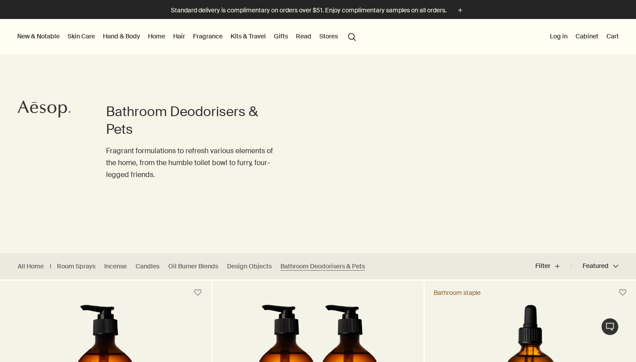
click at [162, 34] on link "Home" at bounding box center [156, 35] width 21 height 11
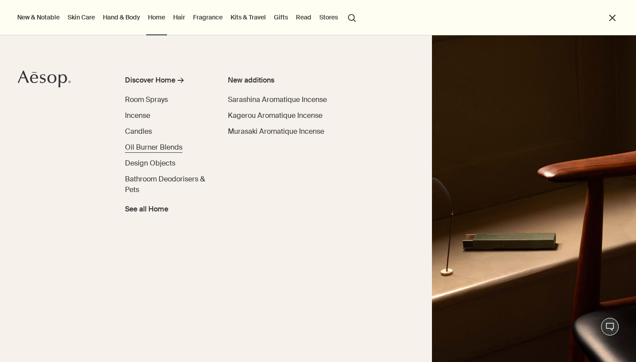
click at [143, 147] on span "Oil Burner Blends" at bounding box center [153, 147] width 57 height 9
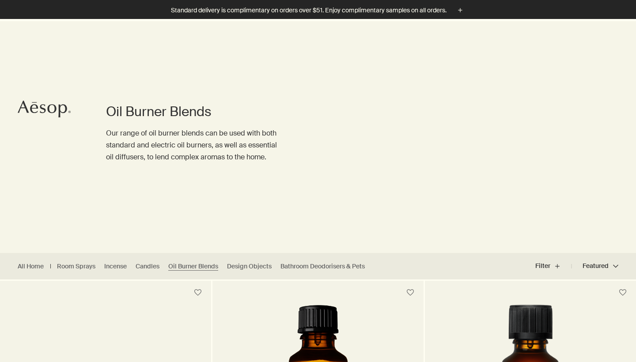
scroll to position [170, 0]
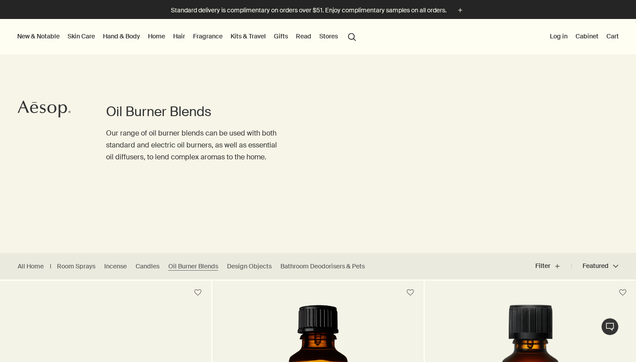
click at [164, 33] on link "Home" at bounding box center [156, 35] width 21 height 11
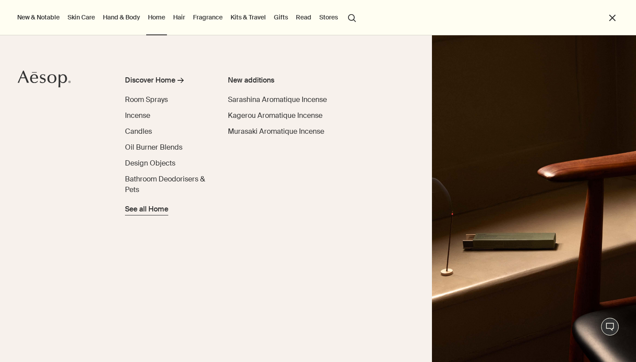
click at [141, 209] on span "See all Home" at bounding box center [146, 209] width 43 height 11
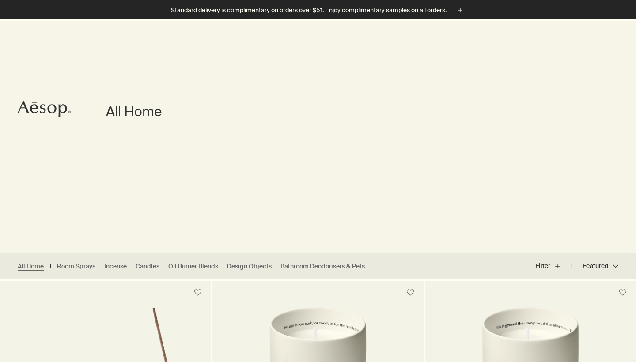
scroll to position [147, 0]
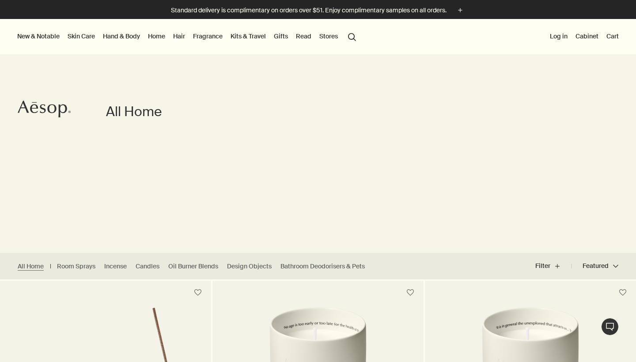
click at [131, 37] on link "Hand & Body" at bounding box center [121, 35] width 41 height 11
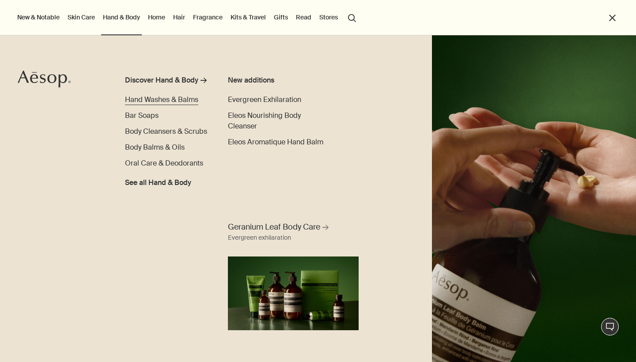
click at [143, 98] on span "Hand Washes & Balms" at bounding box center [161, 99] width 73 height 9
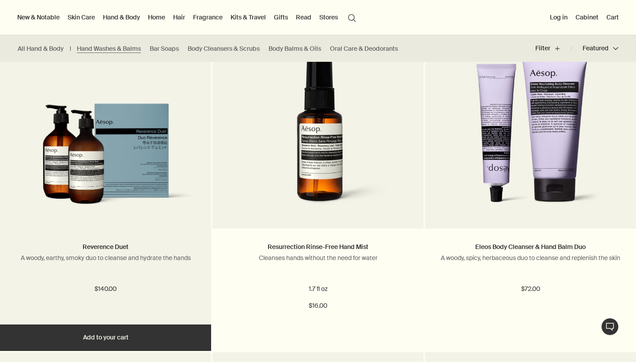
scroll to position [890, 0]
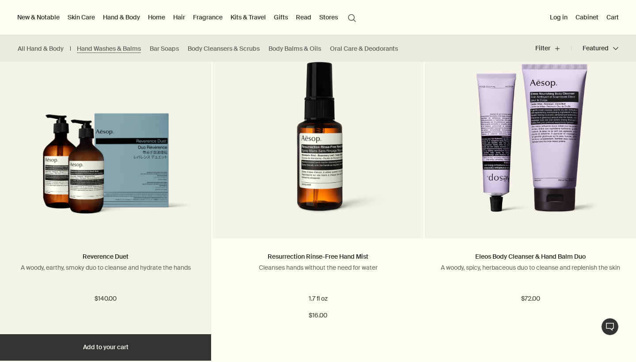
click at [121, 144] on img at bounding box center [105, 169] width 185 height 112
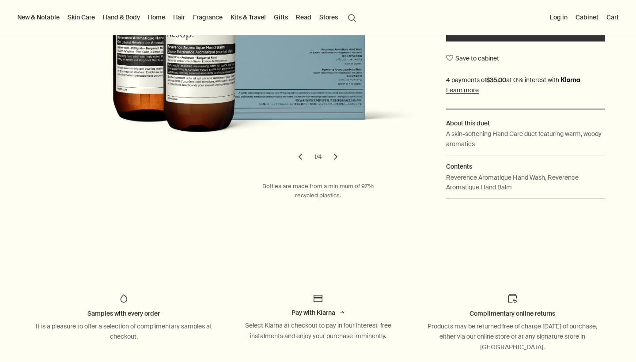
scroll to position [234, 0]
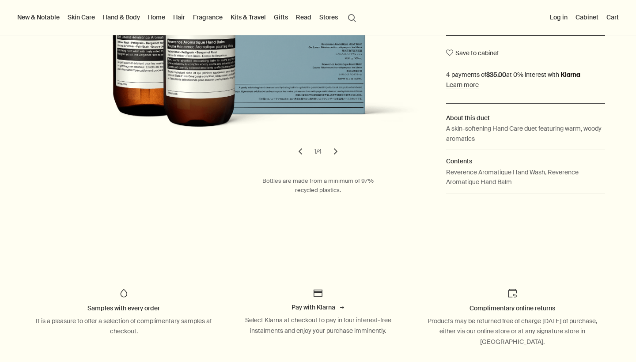
click at [338, 147] on button "chevron" at bounding box center [335, 151] width 19 height 19
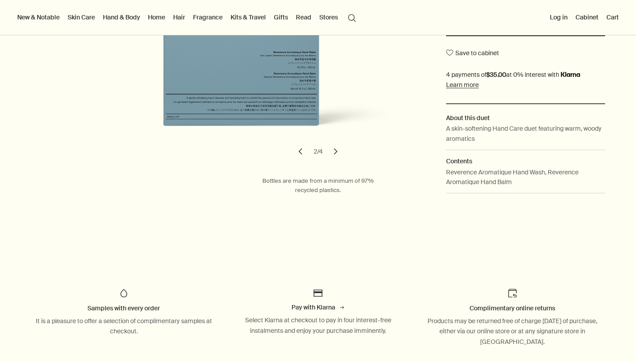
click at [338, 161] on div "Bottles are made from a minimum of 97% recycled plastics." at bounding box center [317, 181] width 159 height 41
click at [337, 153] on button "chevron" at bounding box center [335, 151] width 19 height 19
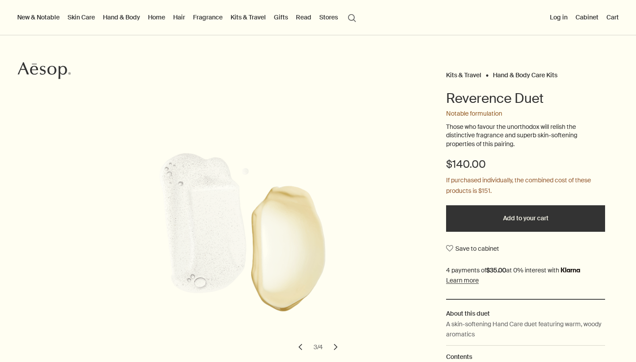
scroll to position [38, 0]
click at [339, 348] on button "chevron" at bounding box center [335, 347] width 19 height 19
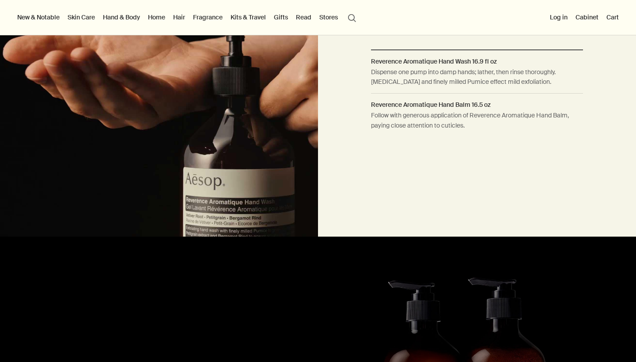
scroll to position [663, 0]
